Goal: Task Accomplishment & Management: Manage account settings

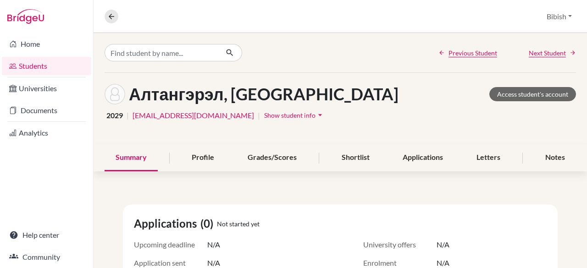
click at [38, 64] on link "Students" at bounding box center [46, 66] width 89 height 18
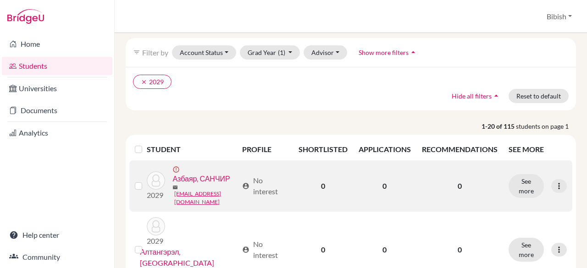
scroll to position [92, 0]
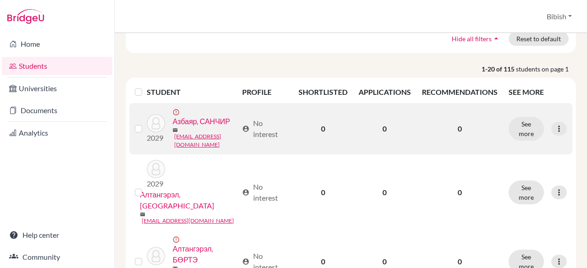
click at [172, 127] on link "Азбаяр, САНЧИР" at bounding box center [200, 121] width 57 height 11
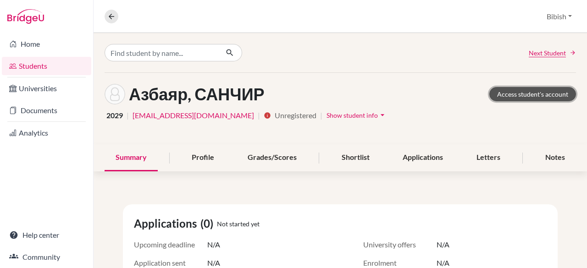
click at [496, 90] on link "Access student's account" at bounding box center [532, 94] width 87 height 14
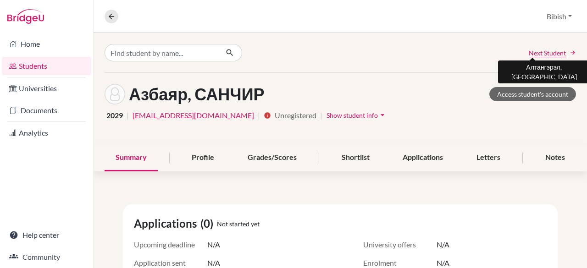
click at [541, 50] on span "Next Student" at bounding box center [547, 53] width 37 height 10
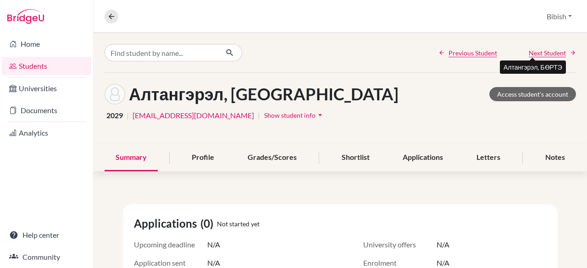
click at [541, 50] on span "Next Student" at bounding box center [547, 53] width 37 height 10
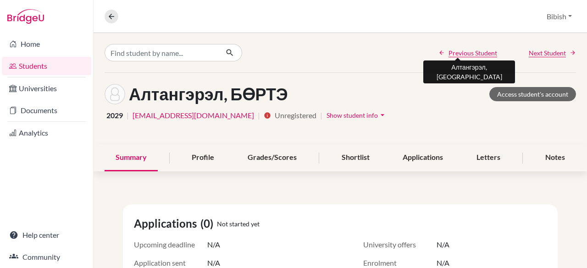
click at [474, 53] on span "Previous Student" at bounding box center [472, 53] width 49 height 10
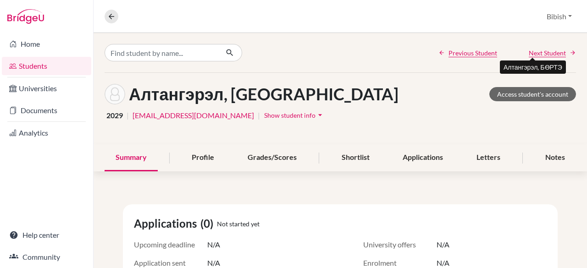
click at [541, 50] on span "Next Student" at bounding box center [547, 53] width 37 height 10
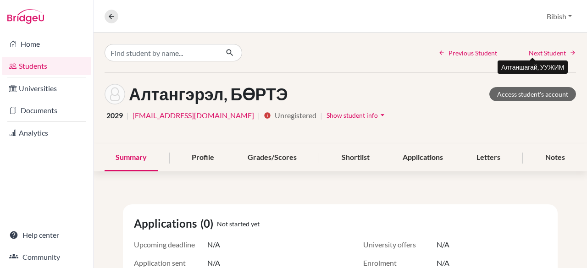
click at [541, 50] on span "Next Student" at bounding box center [547, 53] width 37 height 10
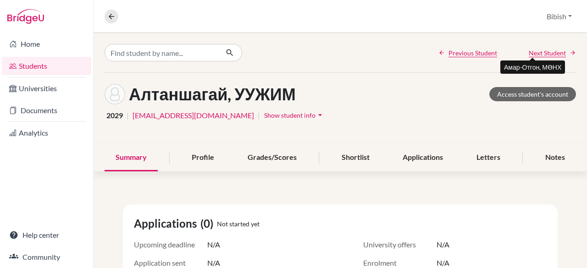
click at [541, 50] on span "Next Student" at bounding box center [547, 53] width 37 height 10
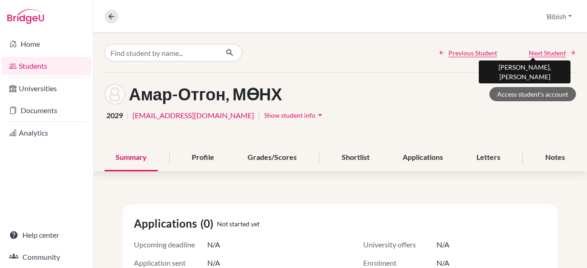
click at [541, 50] on span "Next Student" at bounding box center [547, 53] width 37 height 10
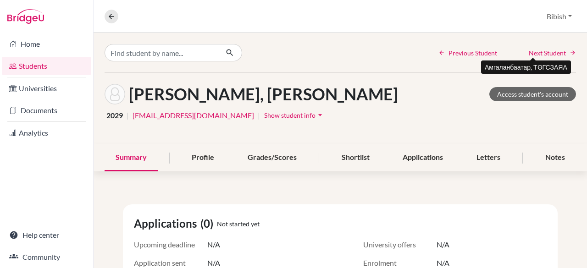
click at [541, 50] on span "Next Student" at bounding box center [547, 53] width 37 height 10
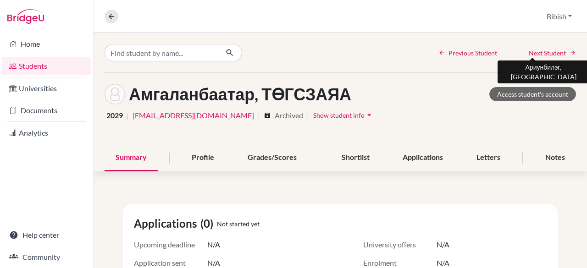
click at [541, 50] on span "Next Student" at bounding box center [547, 53] width 37 height 10
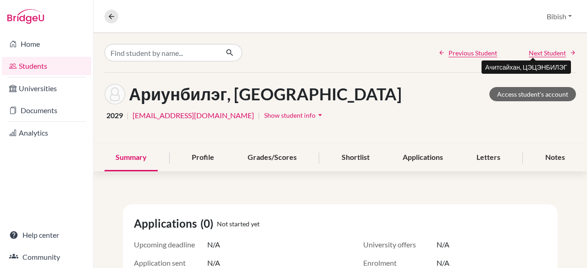
click at [541, 50] on span "Next Student" at bounding box center [547, 53] width 37 height 10
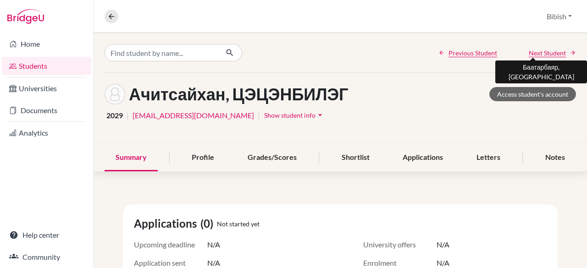
click at [541, 50] on span "Next Student" at bounding box center [547, 53] width 37 height 10
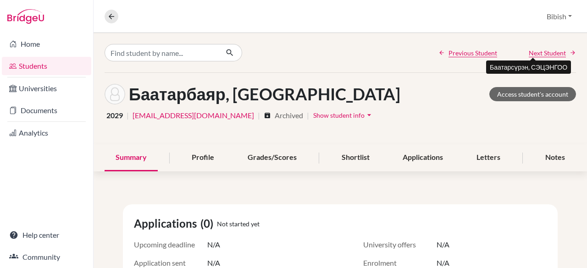
click at [541, 50] on span "Next Student" at bounding box center [547, 53] width 37 height 10
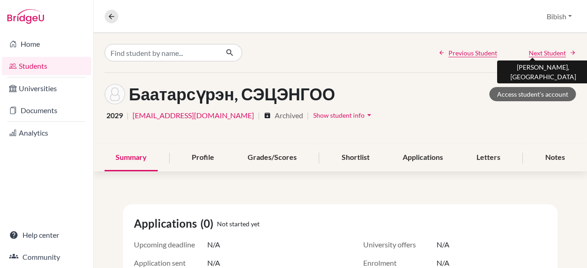
click at [541, 50] on span "Next Student" at bounding box center [547, 53] width 37 height 10
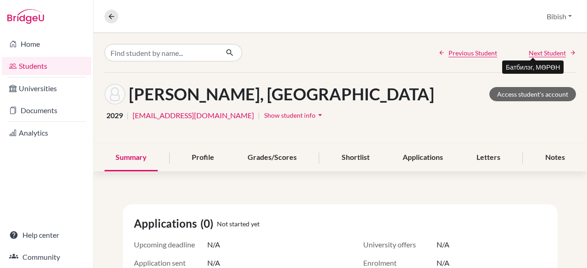
click at [541, 50] on span "Next Student" at bounding box center [547, 53] width 37 height 10
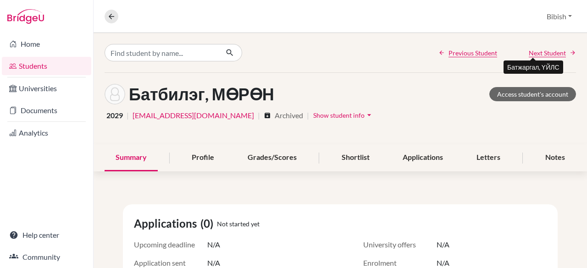
click at [541, 50] on span "Next Student" at bounding box center [547, 53] width 37 height 10
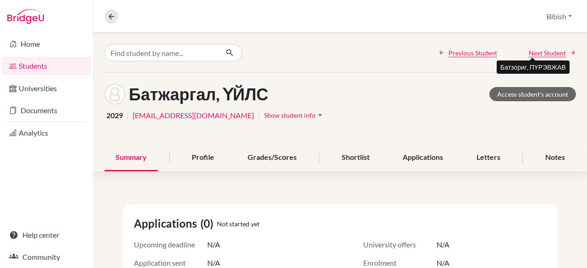
click at [541, 50] on span "Next Student" at bounding box center [547, 53] width 37 height 10
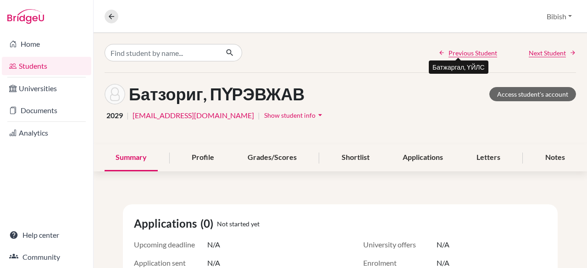
click at [485, 54] on span "Previous Student" at bounding box center [472, 53] width 49 height 10
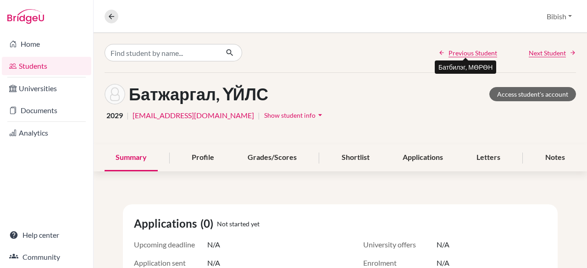
click at [485, 54] on span "Previous Student" at bounding box center [472, 53] width 49 height 10
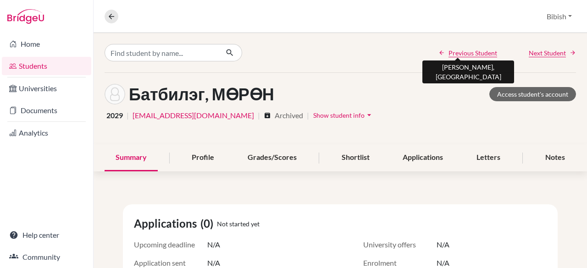
click at [485, 54] on span "Previous Student" at bounding box center [472, 53] width 49 height 10
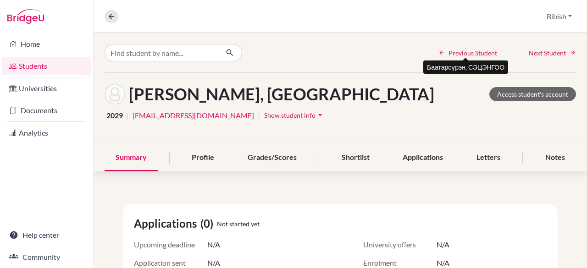
click at [485, 54] on span "Previous Student" at bounding box center [472, 53] width 49 height 10
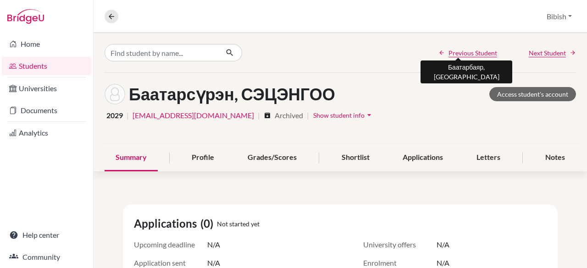
click at [485, 54] on span "Previous Student" at bounding box center [472, 53] width 49 height 10
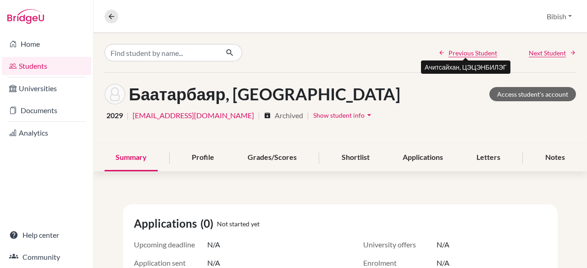
click at [485, 54] on span "Previous Student" at bounding box center [472, 53] width 49 height 10
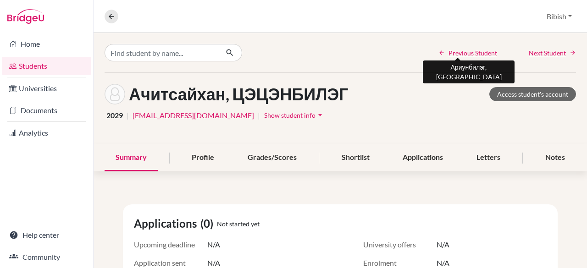
click at [485, 54] on span "Previous Student" at bounding box center [472, 53] width 49 height 10
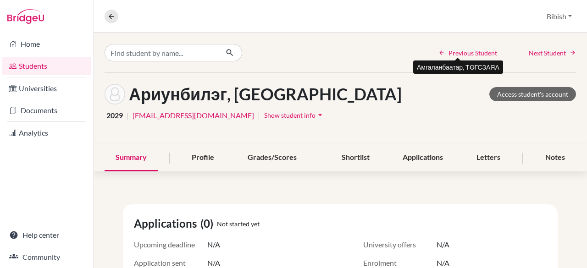
click at [485, 54] on span "Previous Student" at bounding box center [472, 53] width 49 height 10
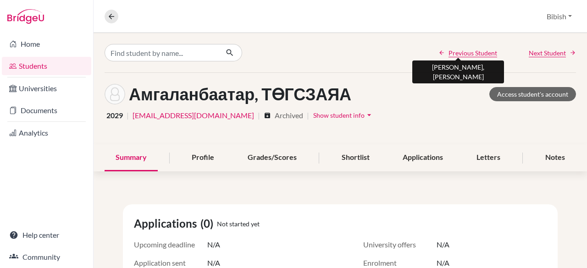
click at [485, 54] on span "Previous Student" at bounding box center [472, 53] width 49 height 10
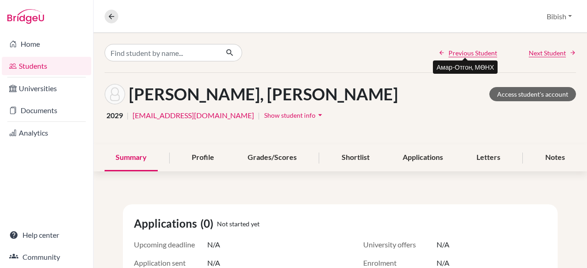
click at [485, 54] on span "Previous Student" at bounding box center [472, 53] width 49 height 10
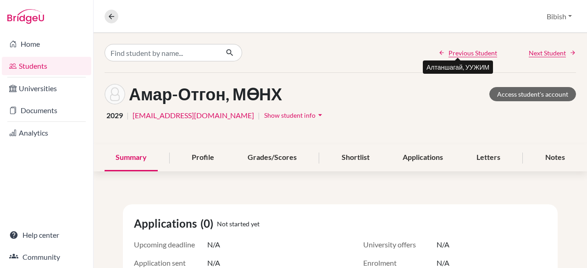
click at [485, 54] on span "Previous Student" at bounding box center [472, 53] width 49 height 10
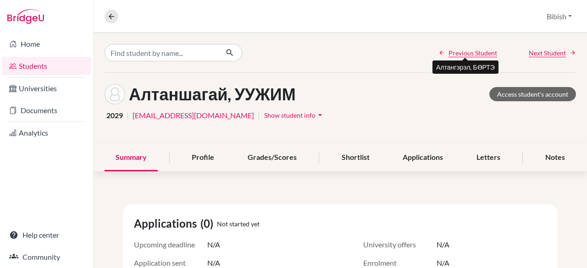
click at [485, 54] on span "Previous Student" at bounding box center [472, 53] width 49 height 10
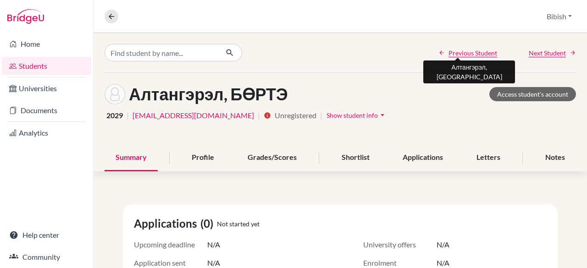
click at [485, 54] on span "Previous Student" at bounding box center [472, 53] width 49 height 10
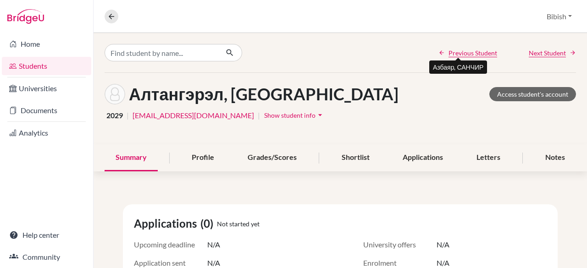
click at [485, 54] on span "Previous Student" at bounding box center [472, 53] width 49 height 10
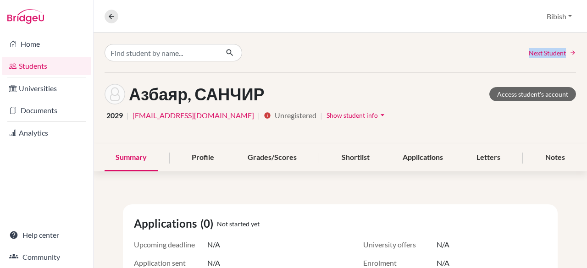
click at [485, 54] on div "Next Student" at bounding box center [507, 53] width 138 height 10
click at [491, 55] on div "Next Student" at bounding box center [507, 53] width 138 height 10
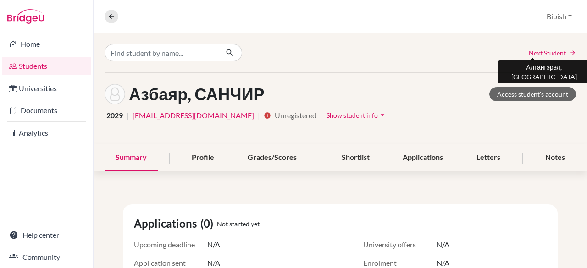
click at [529, 51] on span "Next Student" at bounding box center [547, 53] width 37 height 10
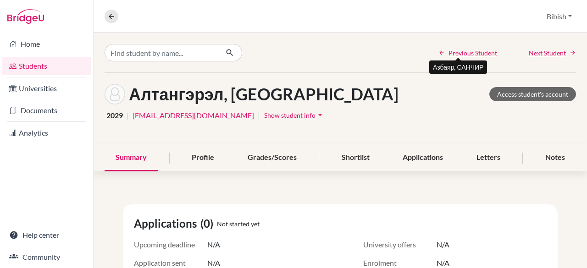
click at [474, 52] on span "Previous Student" at bounding box center [472, 53] width 49 height 10
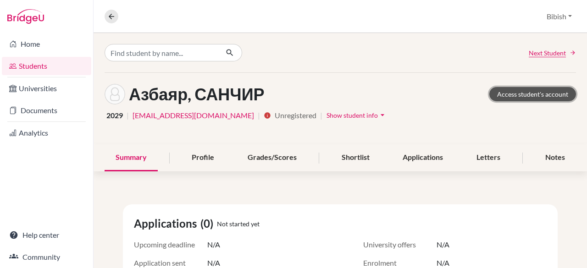
click at [514, 92] on link "Access student's account" at bounding box center [532, 94] width 87 height 14
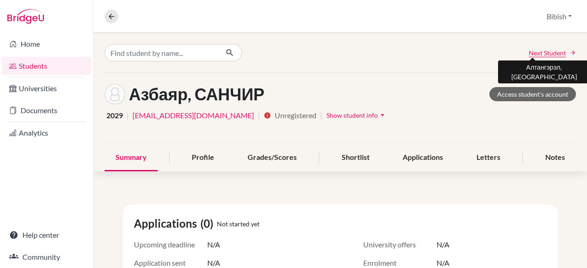
click at [553, 51] on span "Next Student" at bounding box center [547, 53] width 37 height 10
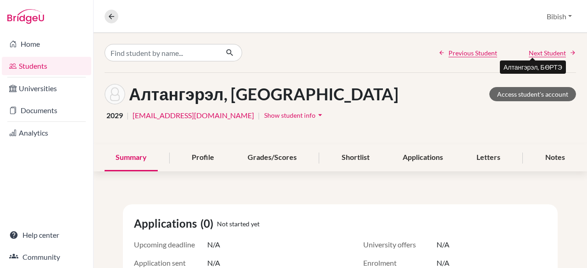
click at [553, 51] on span "Next Student" at bounding box center [547, 53] width 37 height 10
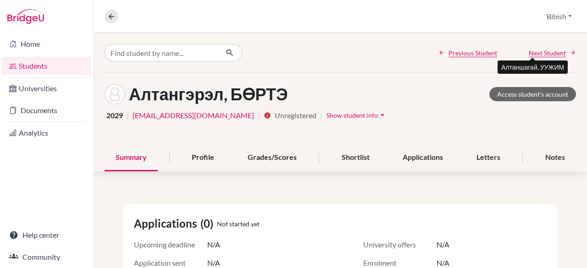
click at [553, 51] on span "Next Student" at bounding box center [547, 53] width 37 height 10
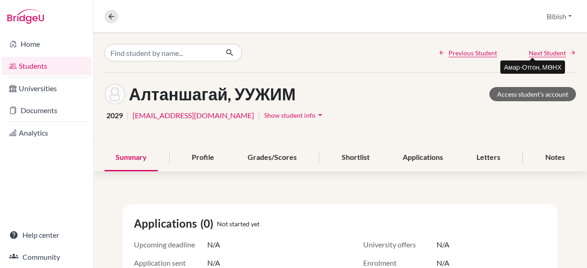
click at [553, 51] on span "Next Student" at bounding box center [547, 53] width 37 height 10
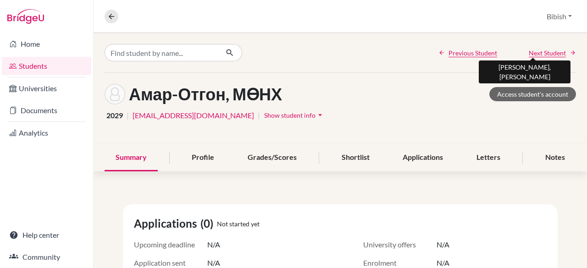
click at [553, 51] on span "Next Student" at bounding box center [547, 53] width 37 height 10
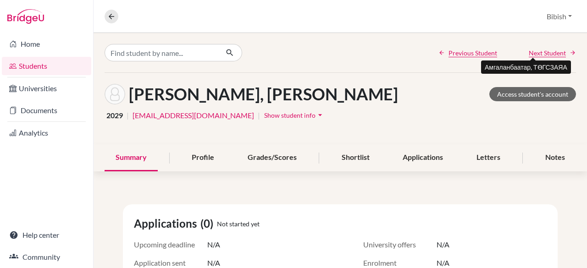
click at [553, 51] on span "Next Student" at bounding box center [547, 53] width 37 height 10
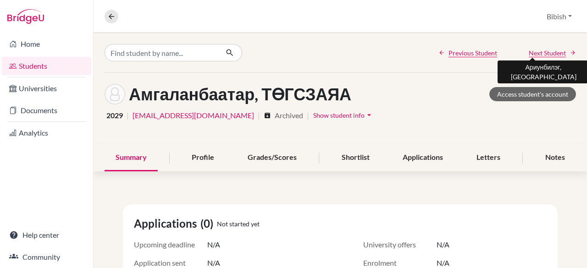
click at [553, 51] on span "Next Student" at bounding box center [547, 53] width 37 height 10
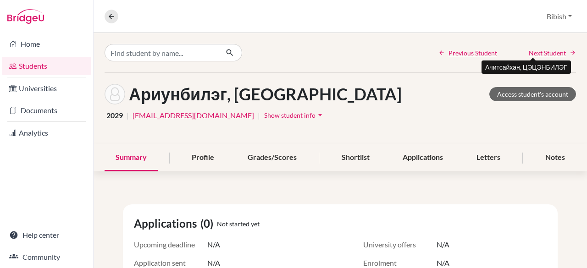
click at [553, 51] on span "Next Student" at bounding box center [547, 53] width 37 height 10
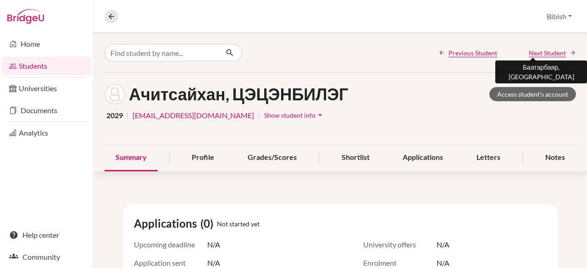
click at [553, 51] on span "Next Student" at bounding box center [547, 53] width 37 height 10
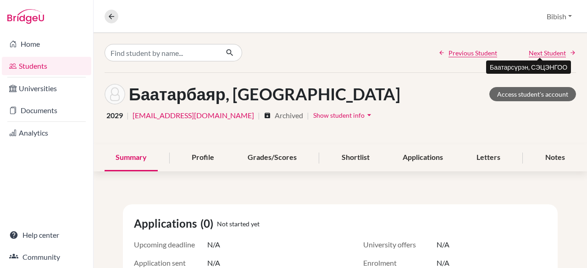
click at [553, 51] on span "Next Student" at bounding box center [547, 53] width 37 height 10
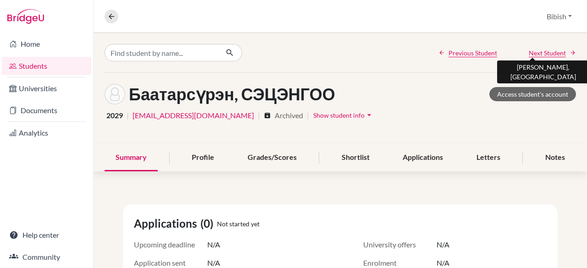
click at [553, 51] on span "Next Student" at bounding box center [547, 53] width 37 height 10
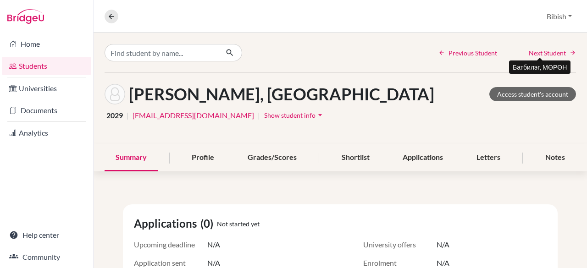
click at [553, 51] on span "Next Student" at bounding box center [547, 53] width 37 height 10
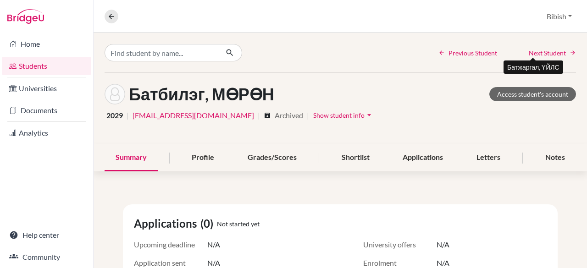
click at [553, 51] on span "Next Student" at bounding box center [547, 53] width 37 height 10
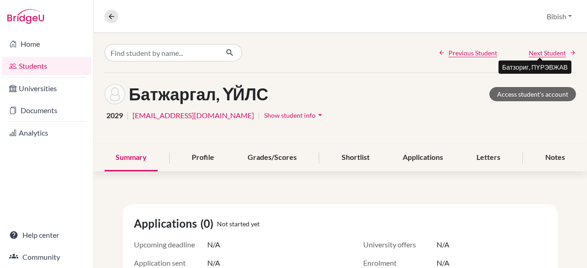
click at [553, 51] on span "Next Student" at bounding box center [547, 53] width 37 height 10
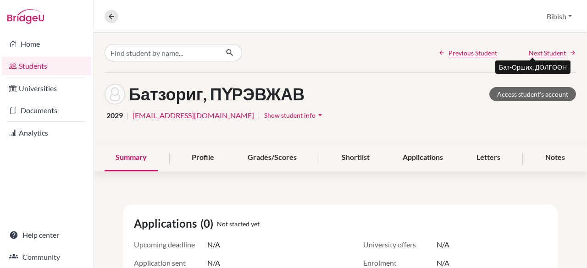
click at [553, 51] on span "Next Student" at bounding box center [547, 53] width 37 height 10
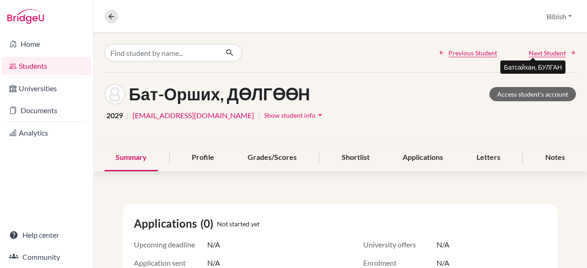
click at [553, 51] on span "Next Student" at bounding box center [547, 53] width 37 height 10
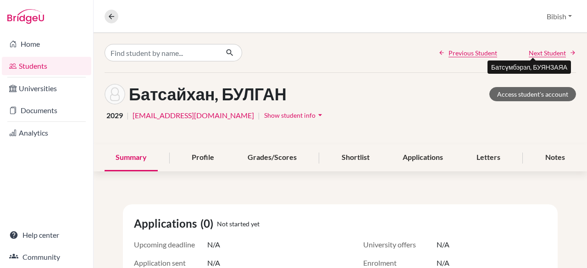
click at [553, 51] on span "Next Student" at bounding box center [547, 53] width 37 height 10
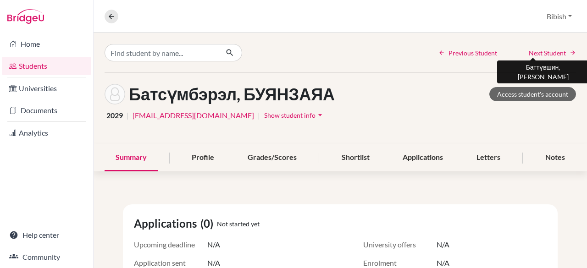
click at [553, 51] on span "Next Student" at bounding box center [547, 53] width 37 height 10
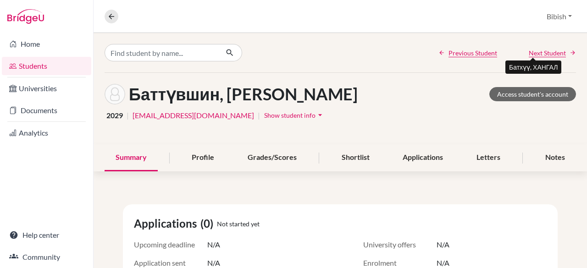
click at [553, 51] on span "Next Student" at bounding box center [547, 53] width 37 height 10
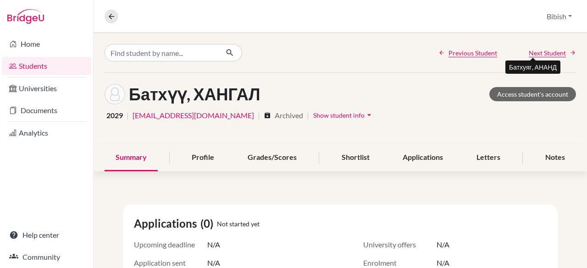
click at [553, 51] on span "Next Student" at bounding box center [547, 53] width 37 height 10
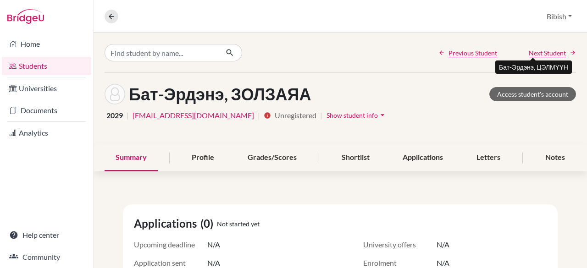
click at [553, 51] on span "Next Student" at bounding box center [547, 53] width 37 height 10
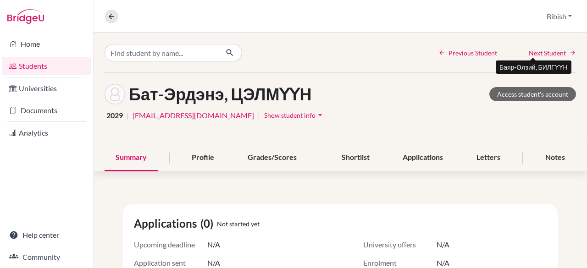
click at [553, 51] on span "Next Student" at bounding box center [547, 53] width 37 height 10
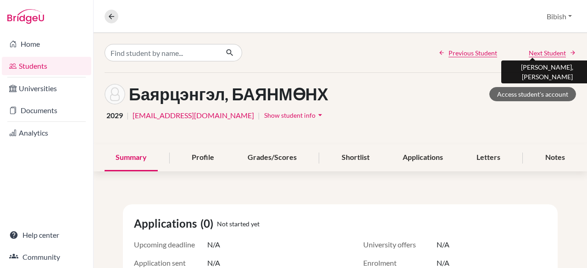
click at [553, 51] on span "Next Student" at bounding box center [547, 53] width 37 height 10
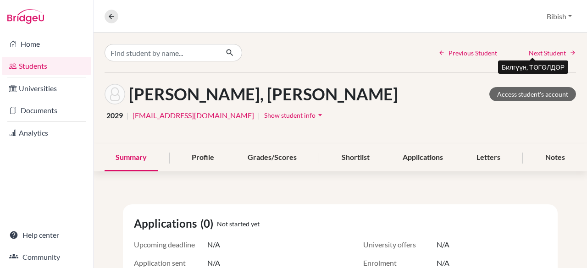
click at [553, 51] on span "Next Student" at bounding box center [547, 53] width 37 height 10
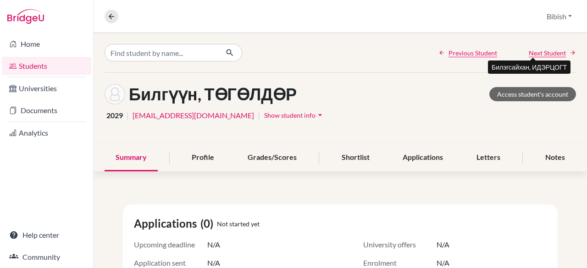
click at [553, 51] on span "Next Student" at bounding box center [547, 53] width 37 height 10
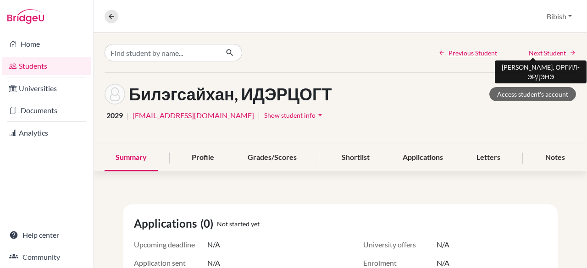
click at [553, 51] on span "Next Student" at bounding box center [547, 53] width 37 height 10
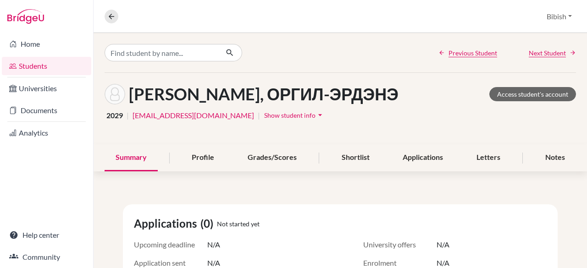
click at [373, 57] on div "Previous Student Next Student" at bounding box center [340, 52] width 493 height 39
click at [479, 49] on span "Previous Student" at bounding box center [472, 53] width 49 height 10
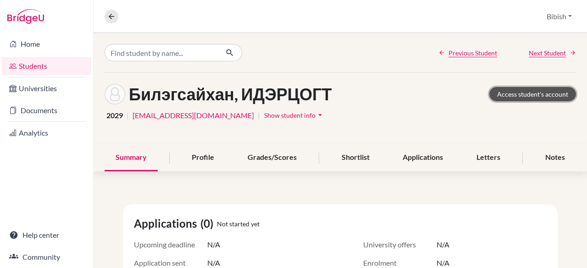
click at [518, 93] on link "Access student's account" at bounding box center [532, 94] width 87 height 14
